Goal: Task Accomplishment & Management: Use online tool/utility

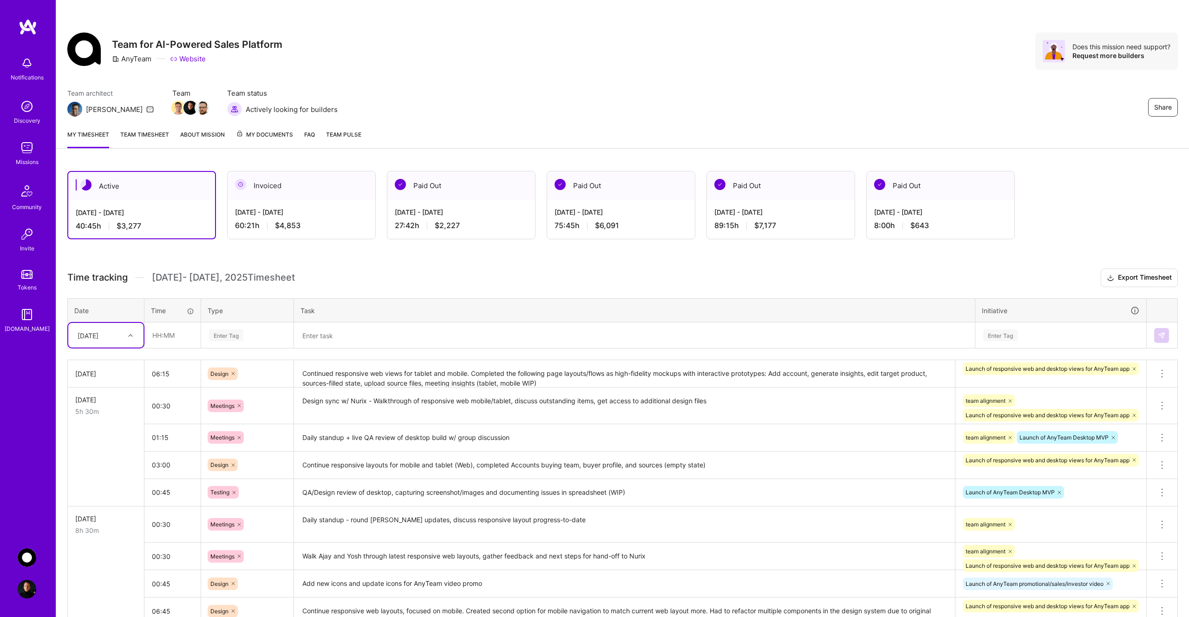
scroll to position [92, 0]
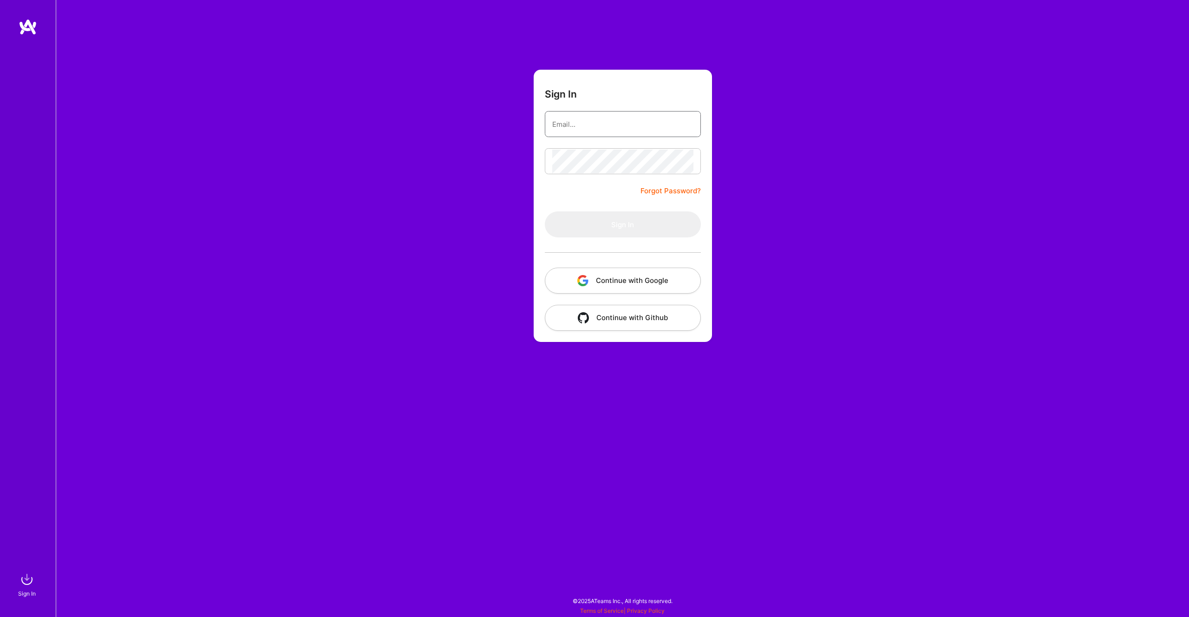
click at [627, 124] on input "email" at bounding box center [622, 124] width 141 height 24
type input "[PERSON_NAME][EMAIL_ADDRESS][PERSON_NAME][DOMAIN_NAME]"
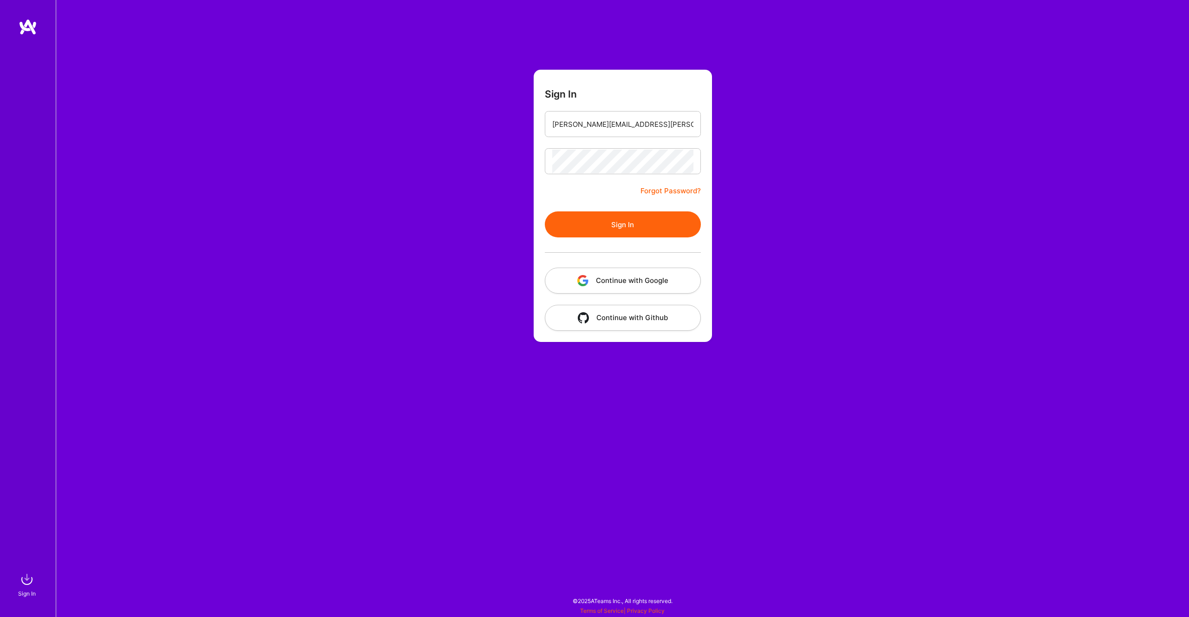
click at [631, 223] on button "Sign In" at bounding box center [623, 224] width 156 height 26
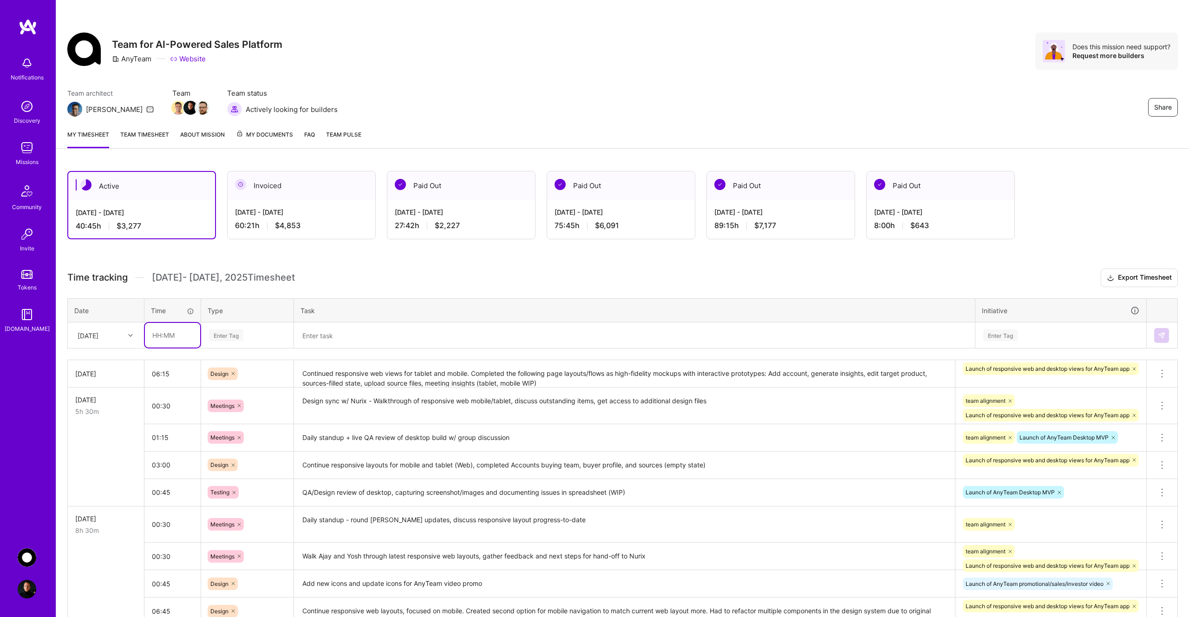
click at [172, 335] on input "text" at bounding box center [172, 335] width 55 height 25
type input "00:30"
click at [249, 333] on div "Enter Tag" at bounding box center [247, 335] width 79 height 12
type input "mee"
click at [256, 367] on div "Meetings" at bounding box center [248, 366] width 92 height 22
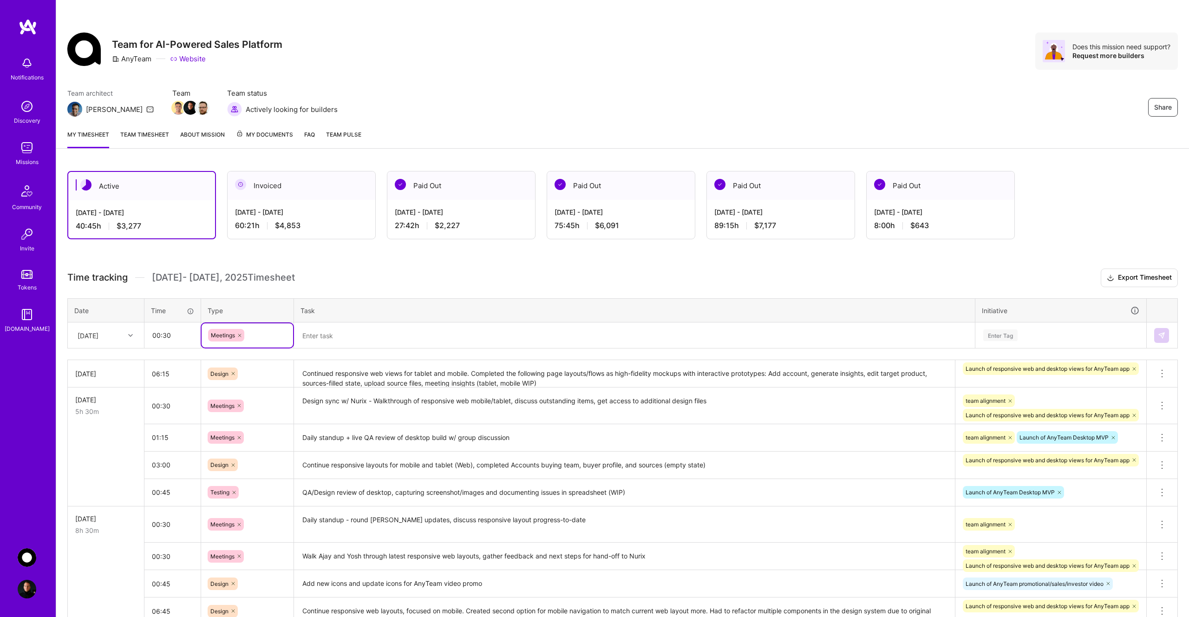
click at [341, 339] on textarea at bounding box center [634, 335] width 679 height 24
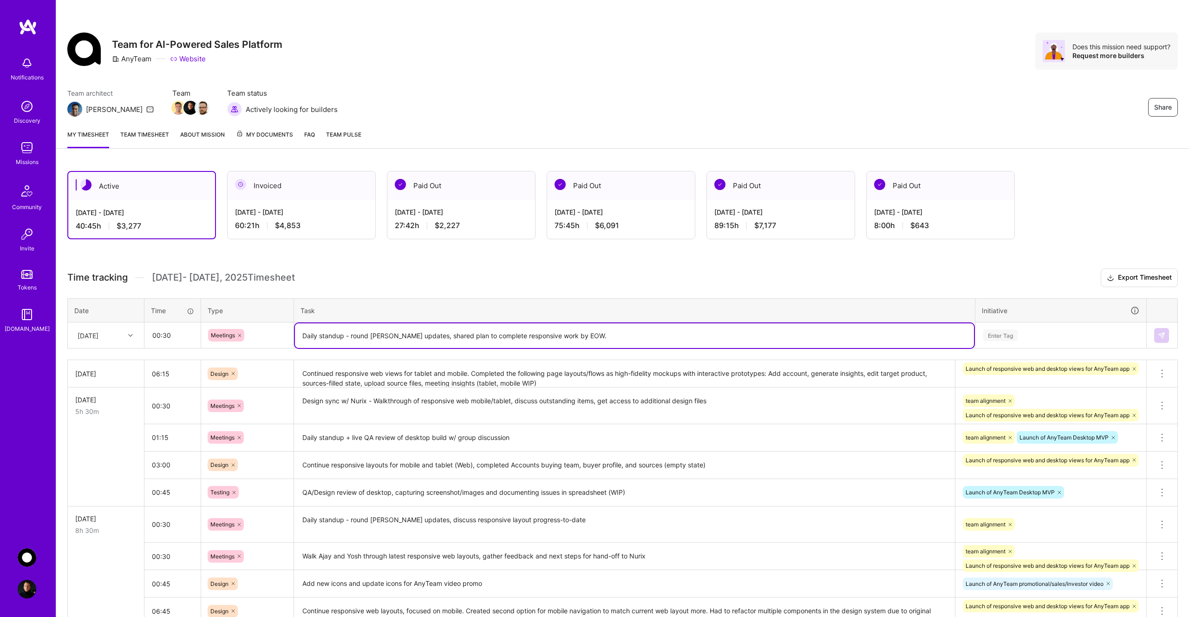
type textarea "Daily standup - round [PERSON_NAME] updates, shared plan to complete responsive…"
click at [1016, 344] on div "Enter Tag" at bounding box center [1061, 335] width 170 height 24
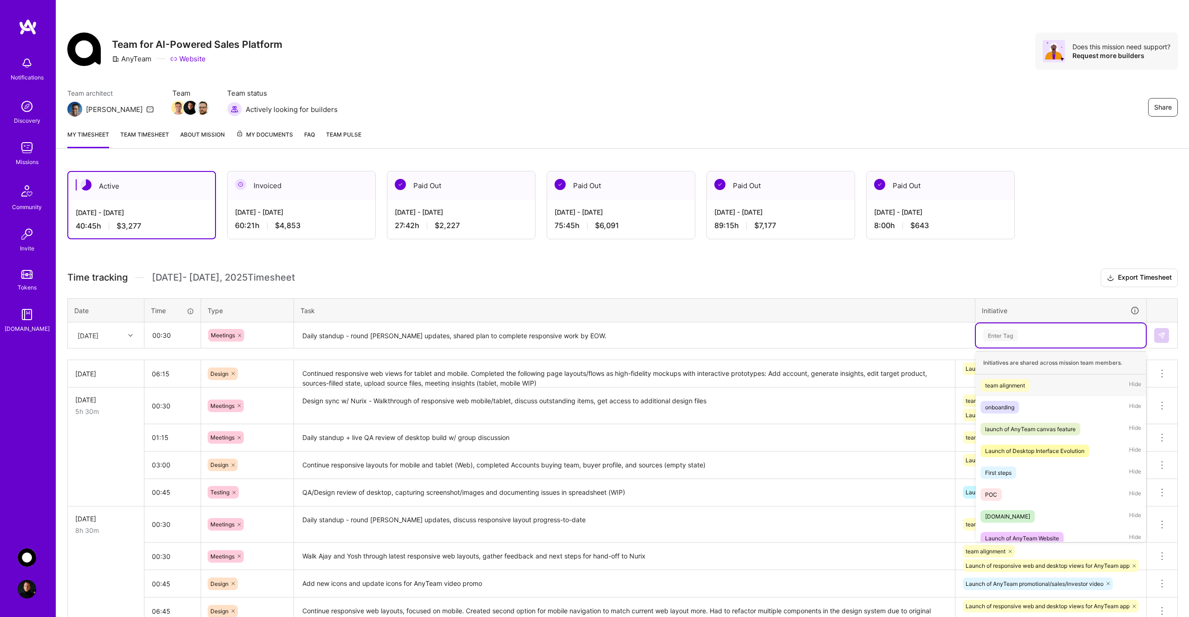
click at [1017, 381] on div "team alignment" at bounding box center [1005, 386] width 40 height 10
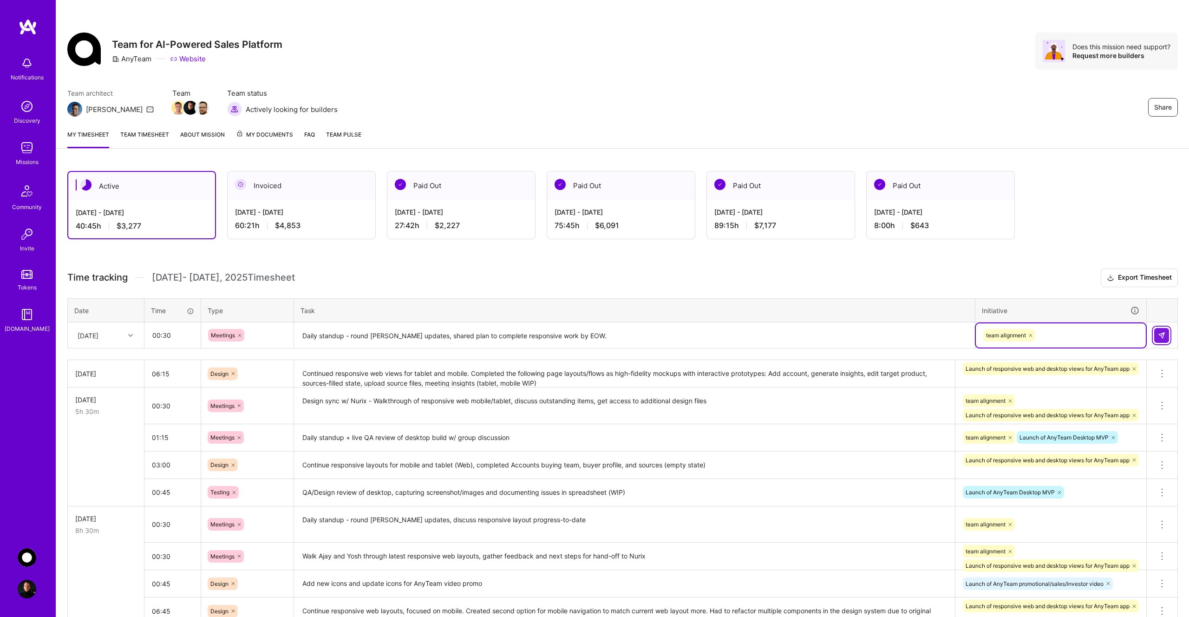
click at [1161, 338] on img at bounding box center [1161, 335] width 7 height 7
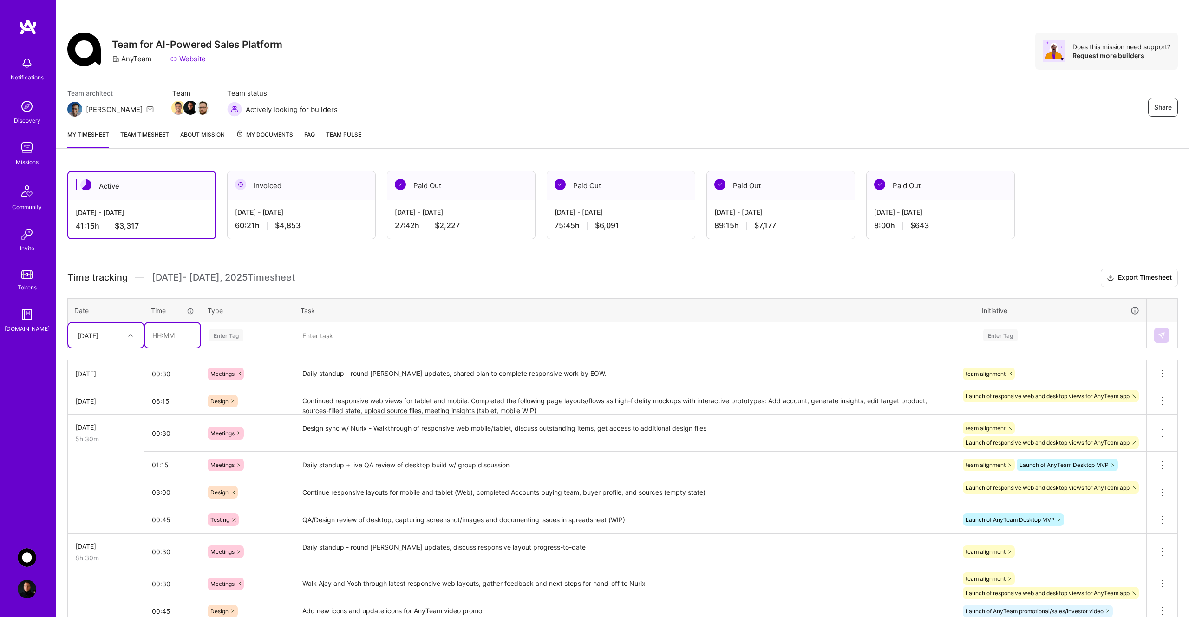
click at [174, 335] on input "text" at bounding box center [172, 335] width 55 height 25
type input "00:30"
click at [251, 333] on div "Enter Tag" at bounding box center [247, 335] width 79 height 12
type input "mee"
click at [260, 368] on div "Meetings" at bounding box center [248, 366] width 92 height 22
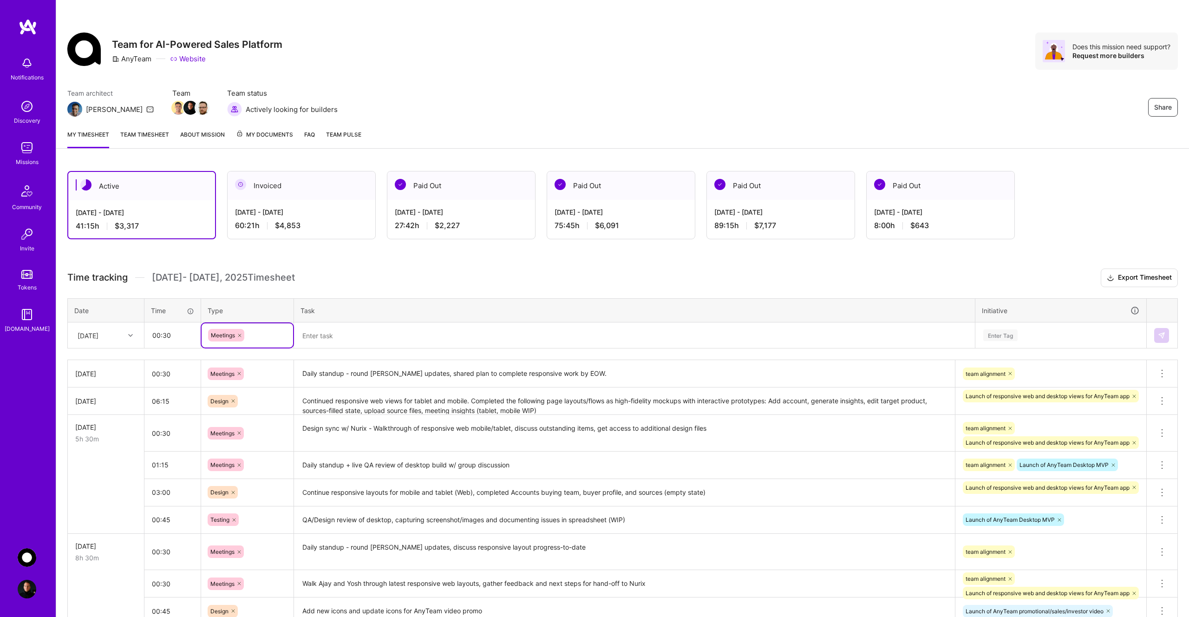
click at [356, 335] on textarea at bounding box center [634, 335] width 679 height 25
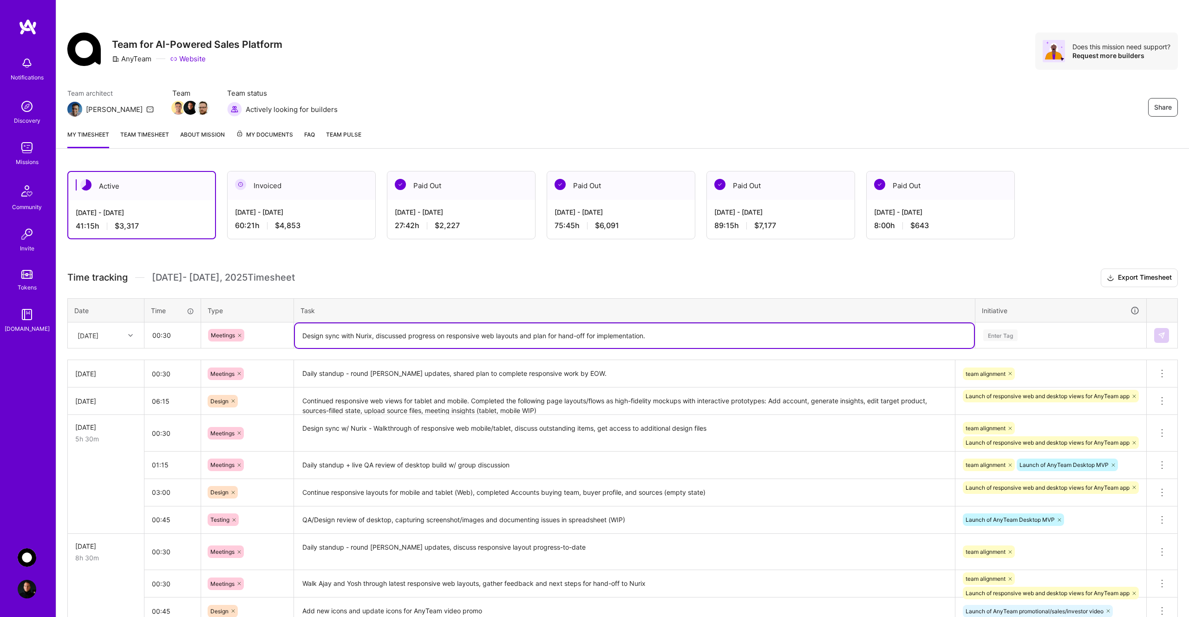
type textarea "Design sync with Nurix, discussed progress on responsive web layouts and plan f…"
click at [1030, 335] on div "Enter Tag" at bounding box center [1061, 335] width 157 height 12
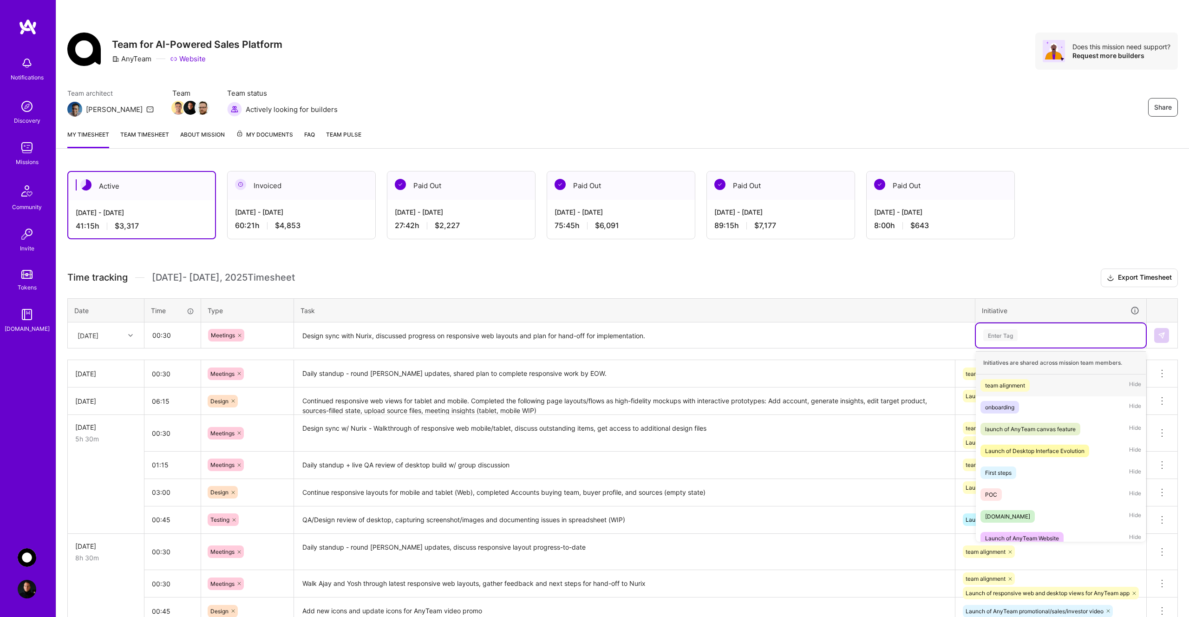
click at [1022, 390] on div "team alignment" at bounding box center [1005, 386] width 40 height 10
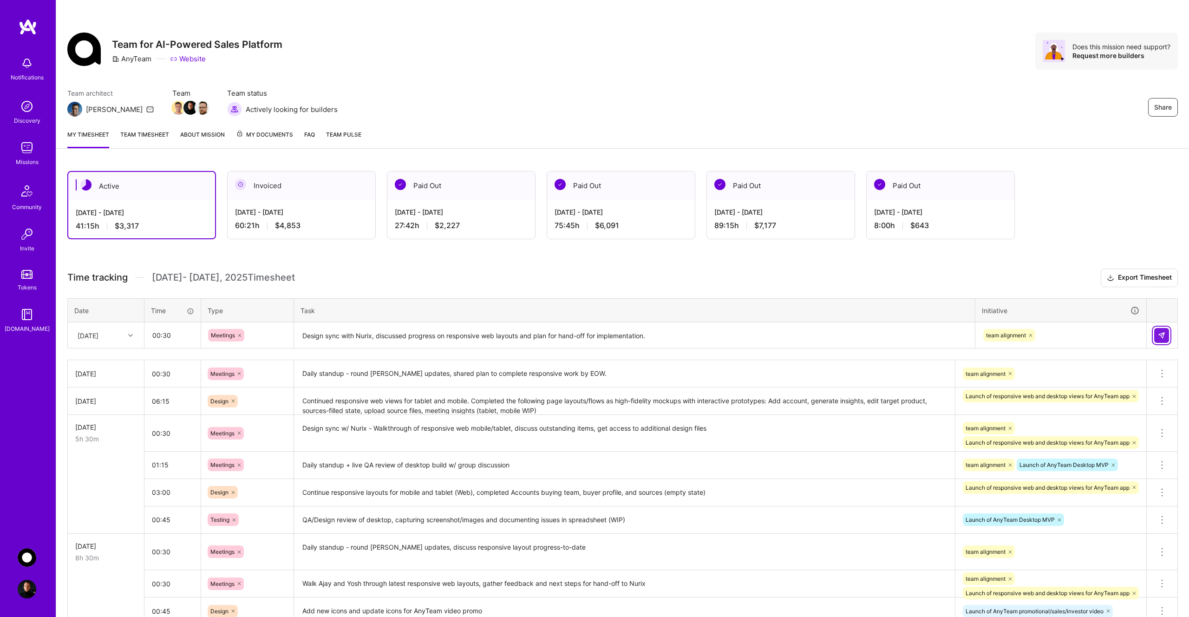
click at [1163, 339] on img at bounding box center [1161, 335] width 7 height 7
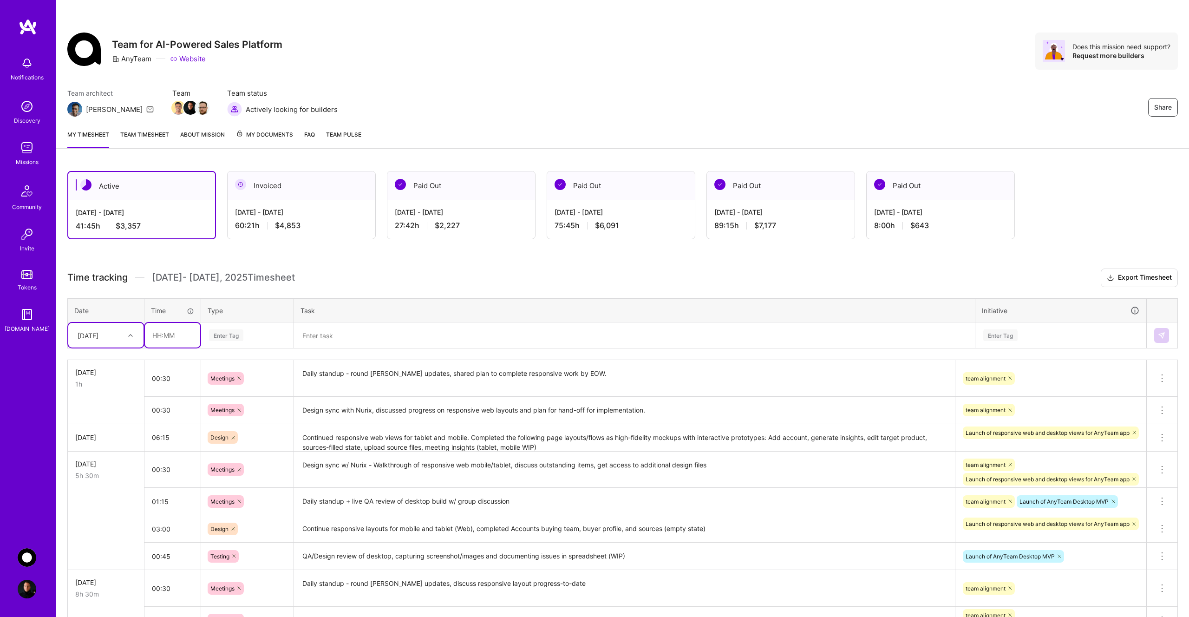
click at [170, 337] on input "text" at bounding box center [172, 335] width 55 height 25
type input "05:15"
click at [237, 337] on div "Enter Tag" at bounding box center [226, 335] width 34 height 14
type input "des"
click at [247, 363] on div "Design" at bounding box center [248, 366] width 92 height 22
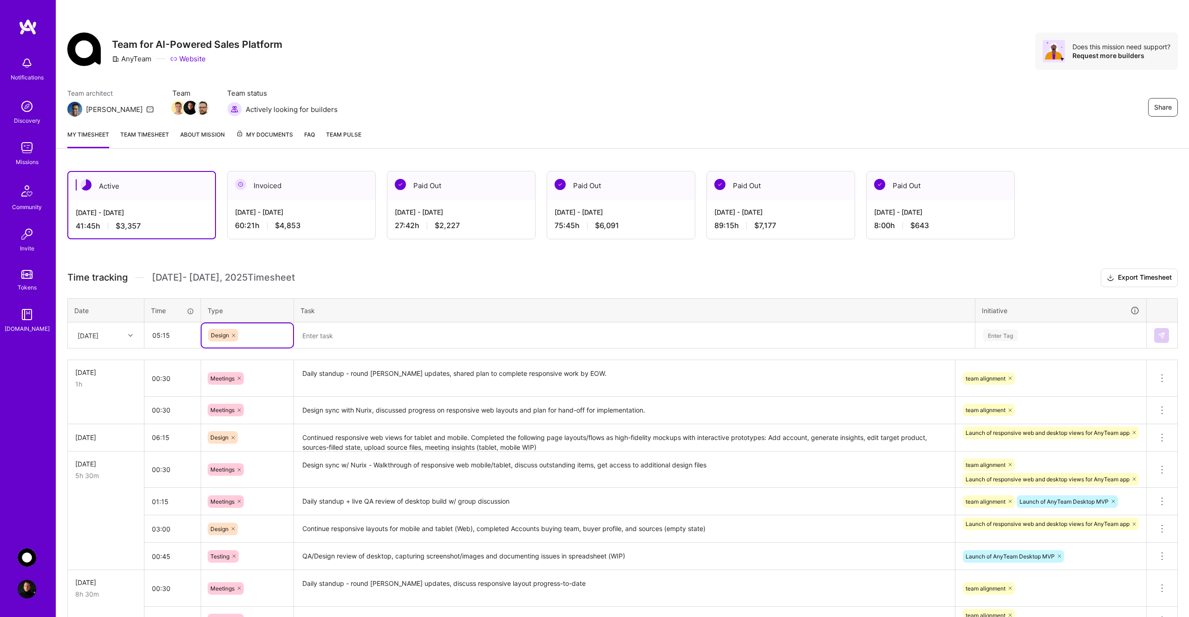
click at [336, 331] on textarea at bounding box center [634, 335] width 679 height 25
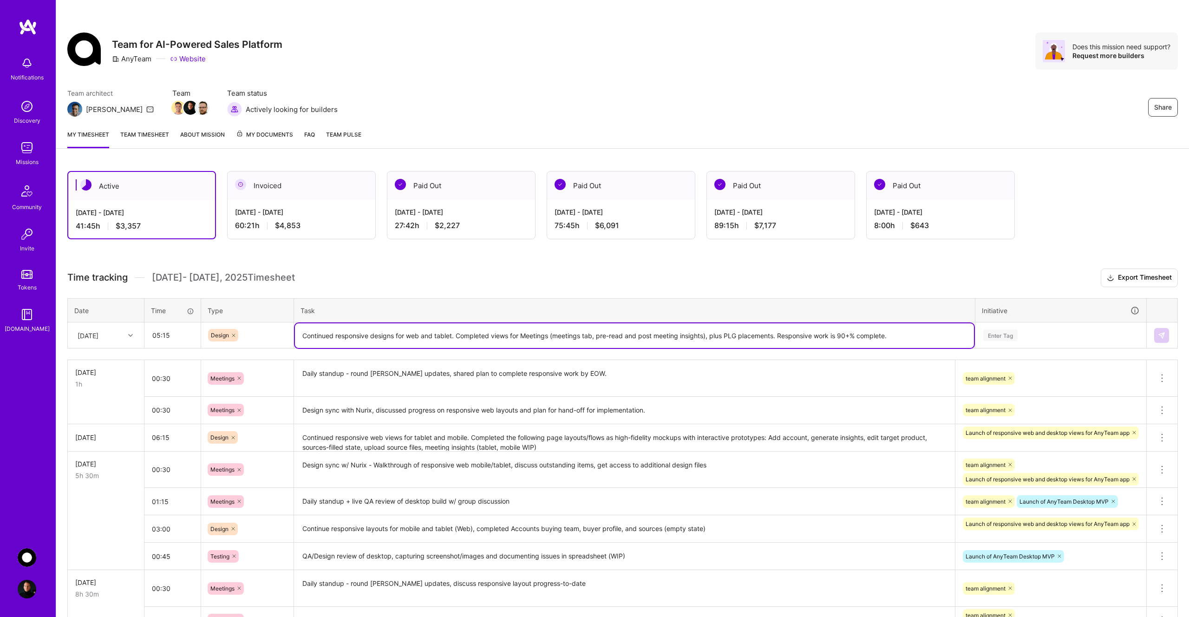
type textarea "Continued responsive designs for web and tablet. Completed views for Meetings (…"
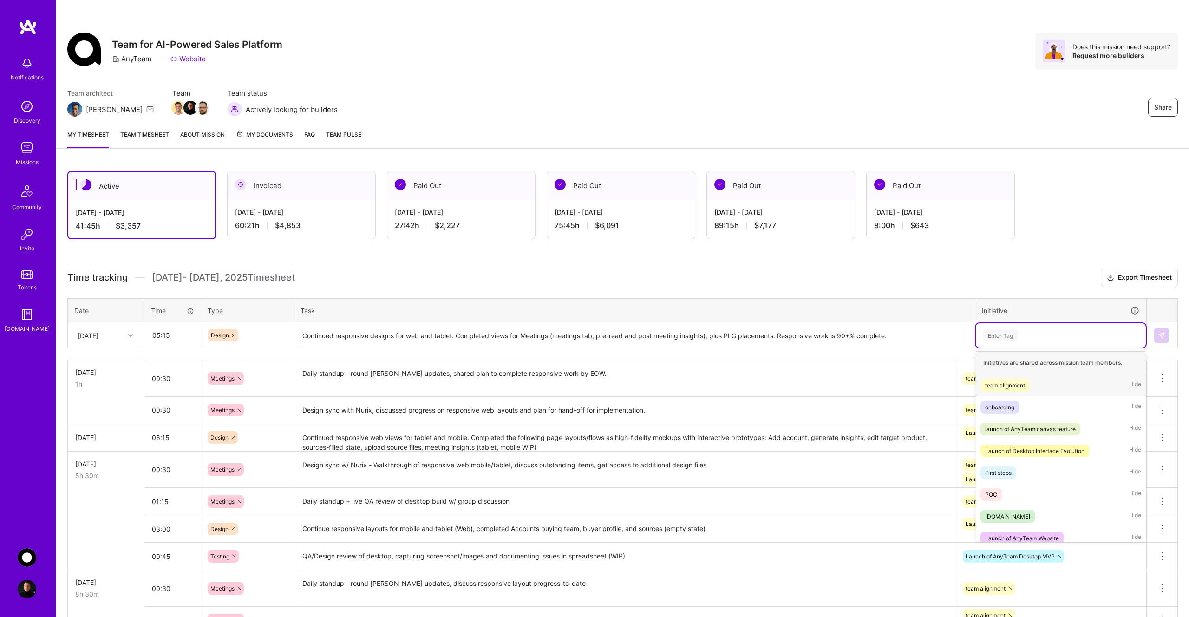
click at [1022, 332] on div "Enter Tag" at bounding box center [1061, 335] width 157 height 12
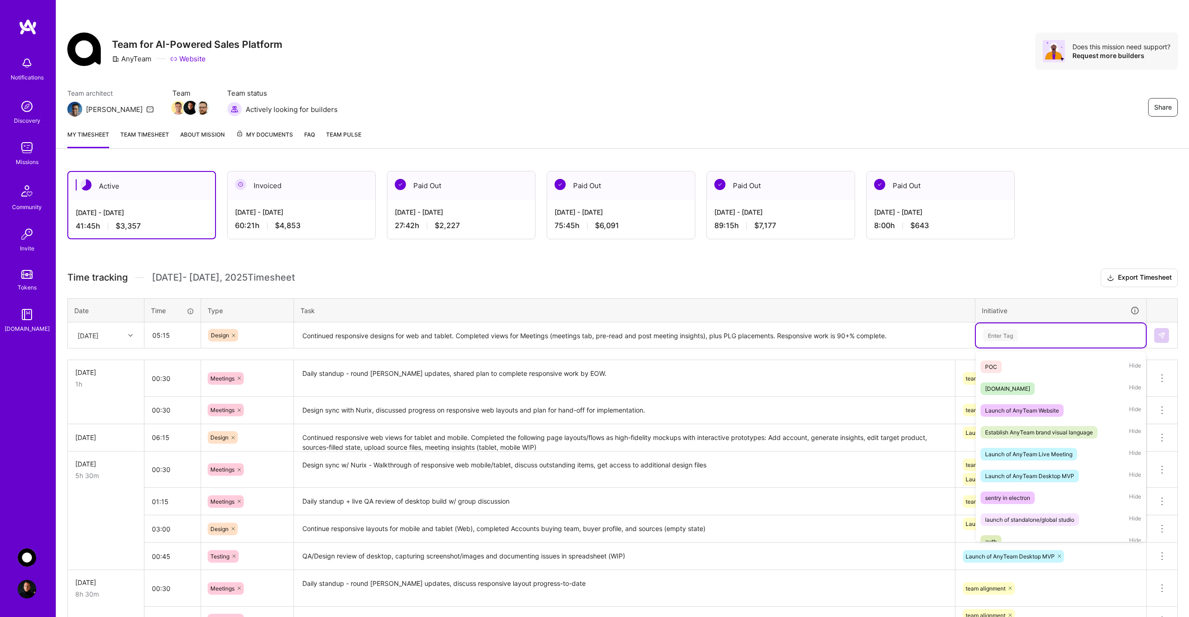
scroll to position [279, 0]
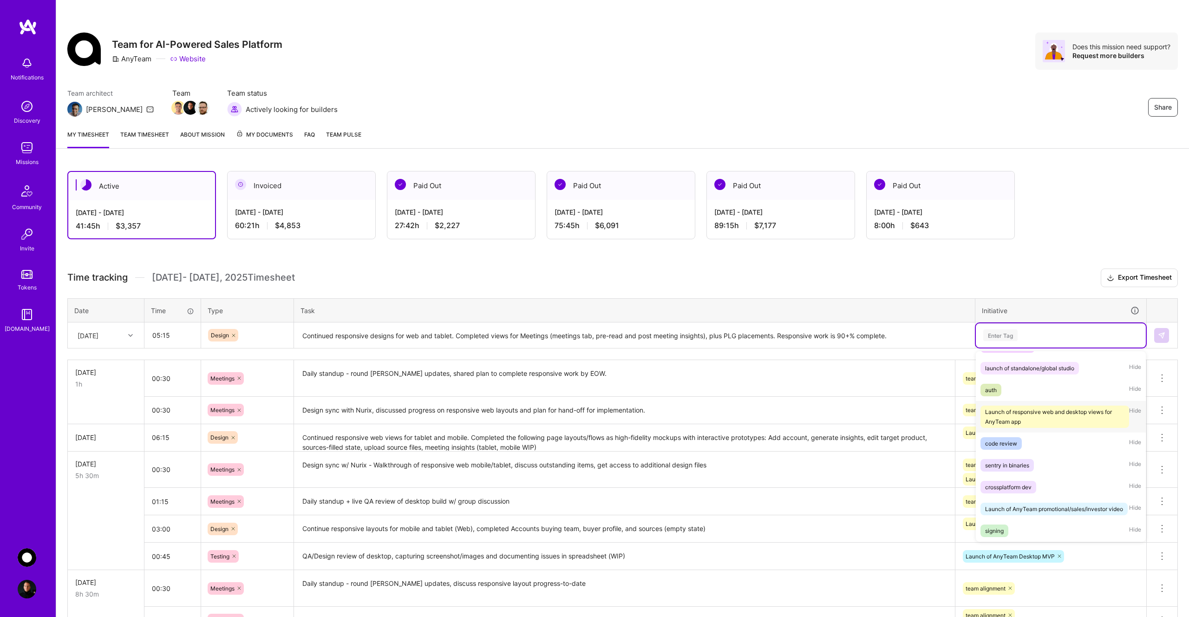
click at [1041, 418] on div "Launch of responsive web and desktop views for AnyTeam app" at bounding box center [1054, 417] width 139 height 20
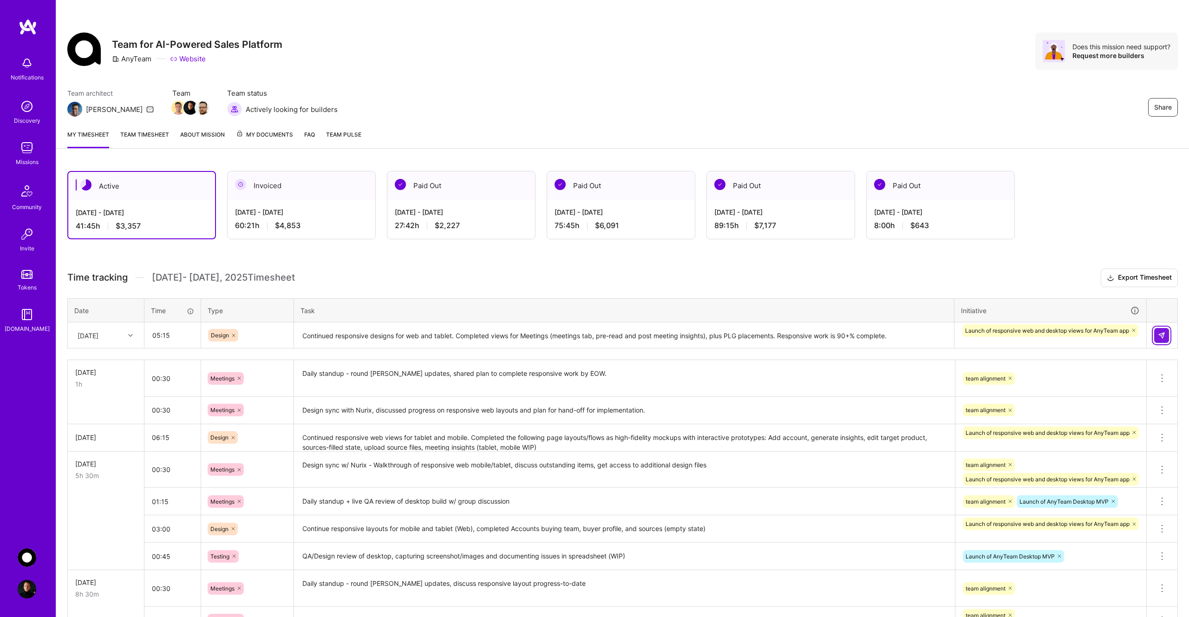
click at [1161, 338] on img at bounding box center [1161, 335] width 7 height 7
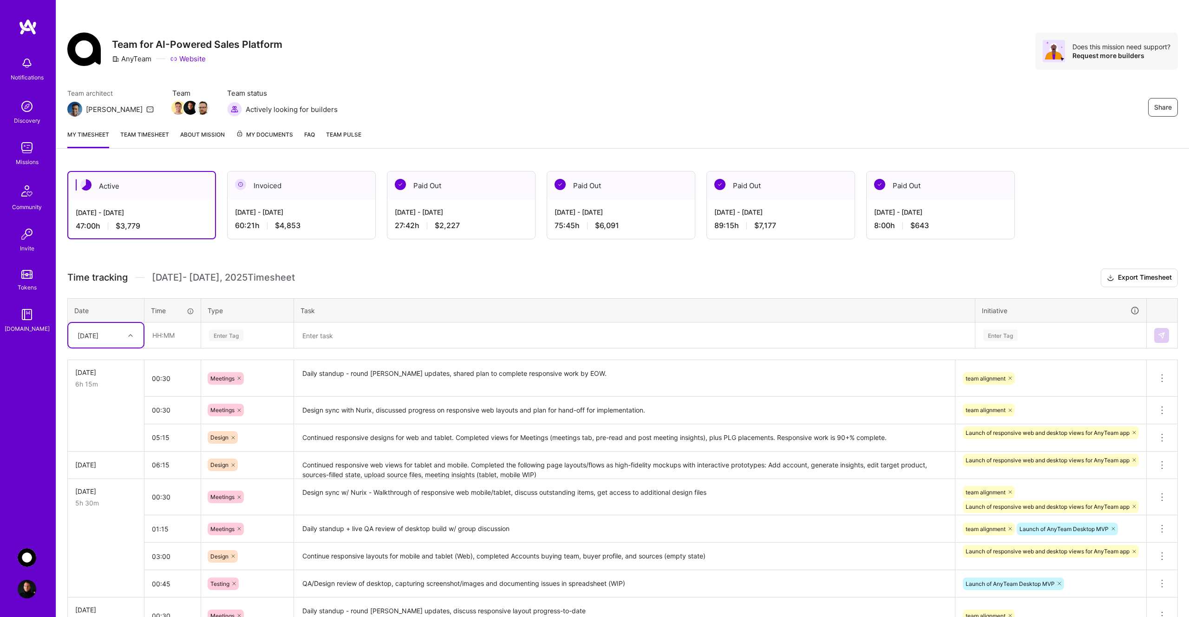
click at [661, 90] on div "Team architect [PERSON_NAME] Team Team status Actively looking for builders Sha…" at bounding box center [622, 102] width 1111 height 28
click at [173, 335] on input "text" at bounding box center [172, 335] width 55 height 25
type input "00:30"
click at [233, 335] on div "Enter Tag" at bounding box center [226, 335] width 34 height 14
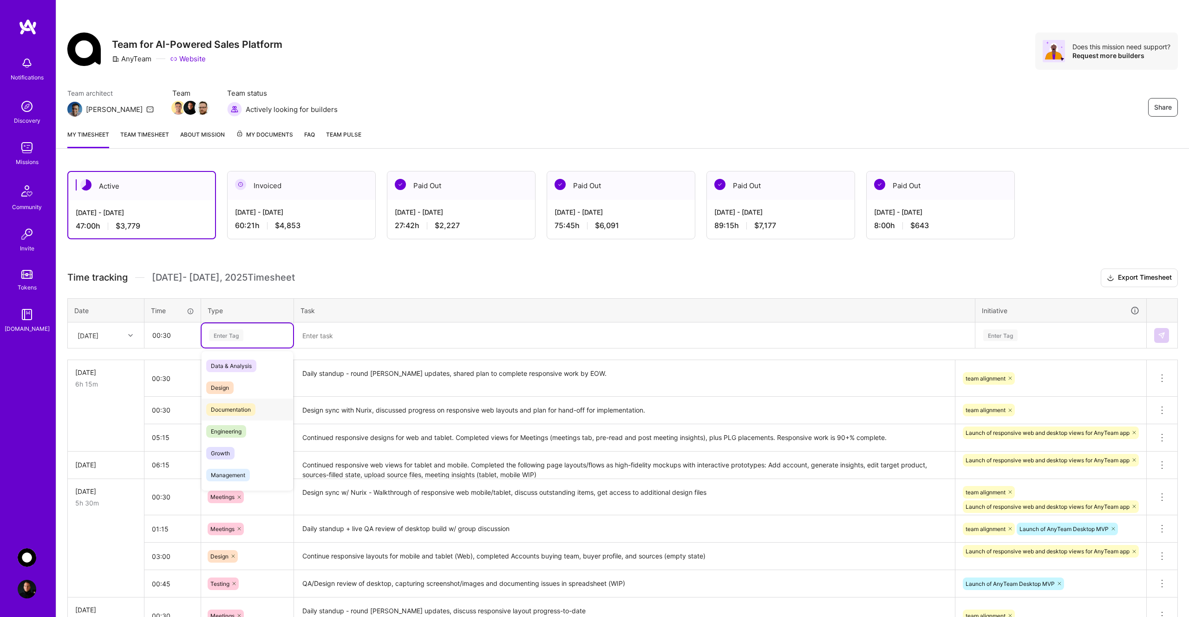
click at [247, 414] on span "Documentation" at bounding box center [230, 409] width 49 height 13
click at [332, 338] on textarea at bounding box center [634, 335] width 679 height 25
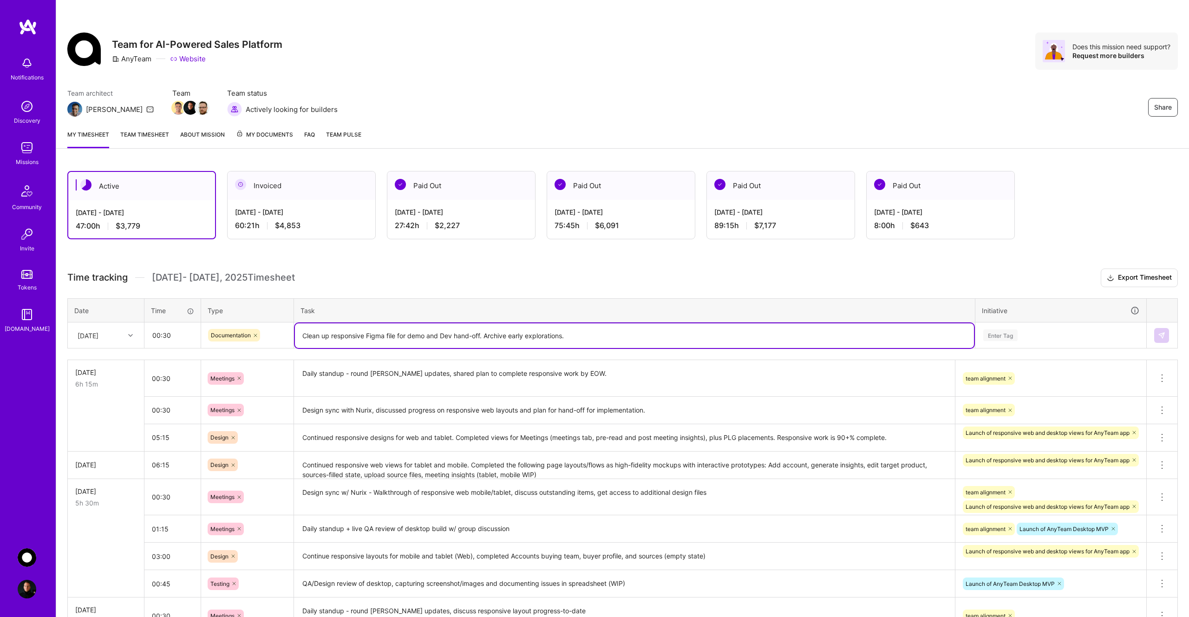
type textarea "Clean up responsive Figma file for demo and Dev hand-off. Archive early explora…"
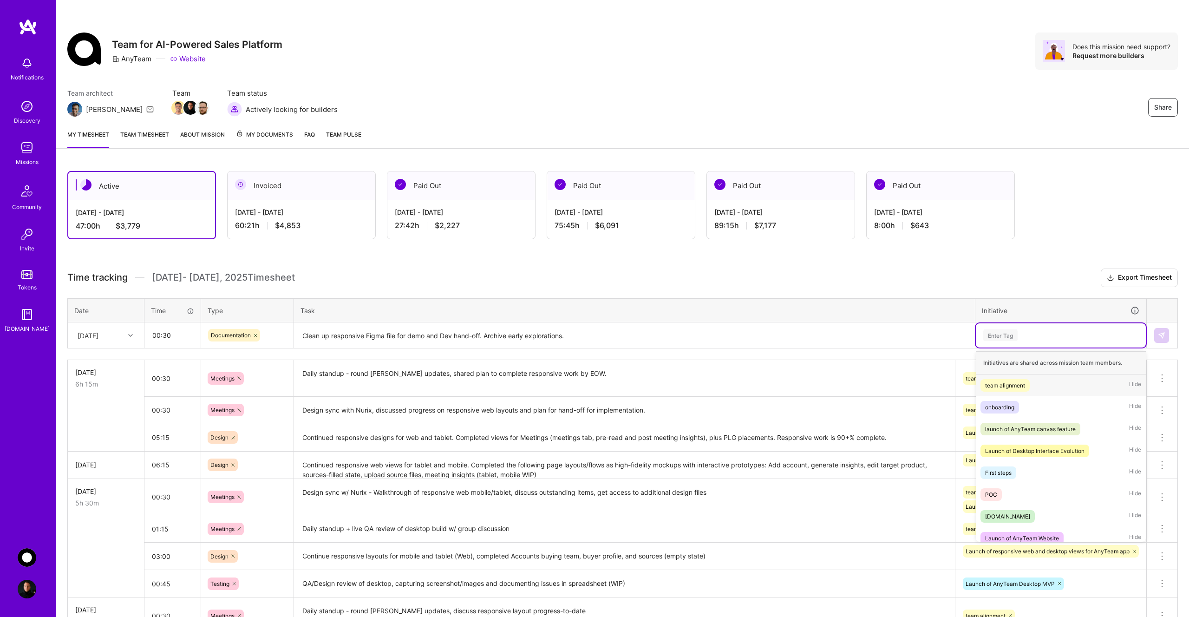
click at [1004, 334] on div "Enter Tag" at bounding box center [1001, 335] width 34 height 14
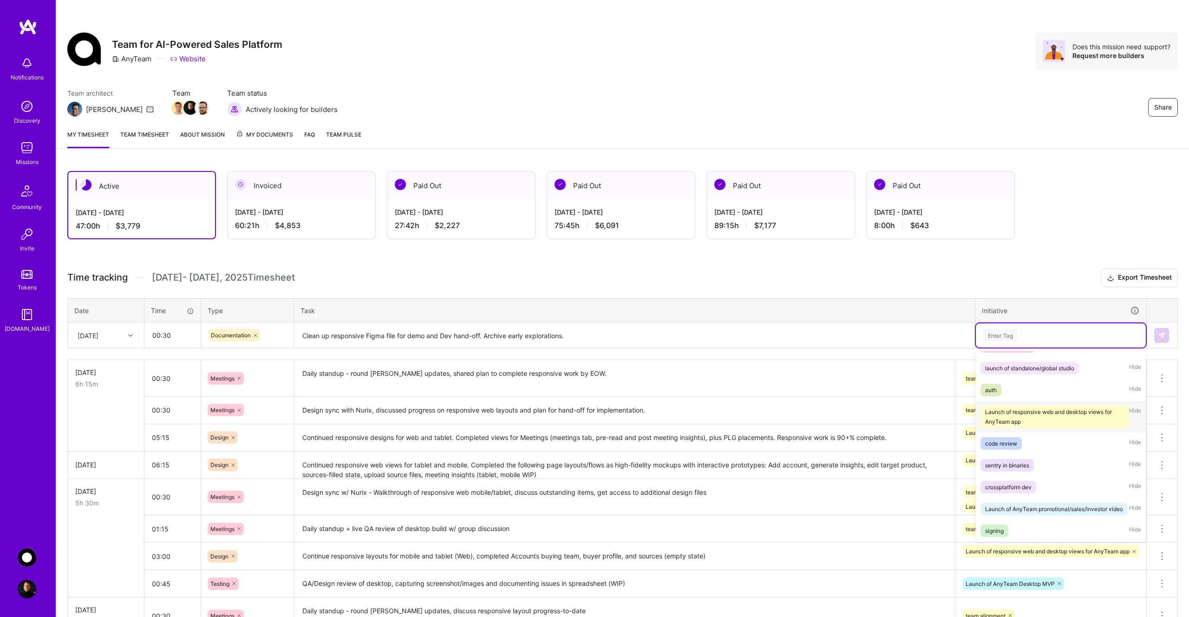
click at [1044, 413] on div "Launch of responsive web and desktop views for AnyTeam app" at bounding box center [1054, 417] width 139 height 20
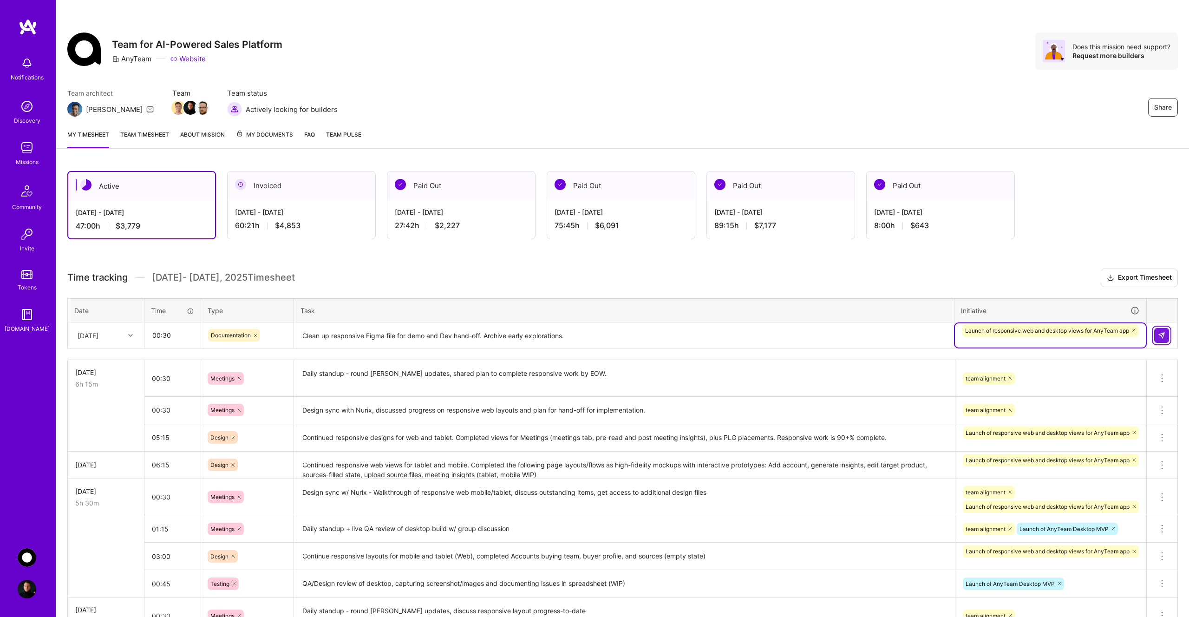
click at [1161, 337] on img at bounding box center [1161, 335] width 7 height 7
